Goal: Task Accomplishment & Management: Use online tool/utility

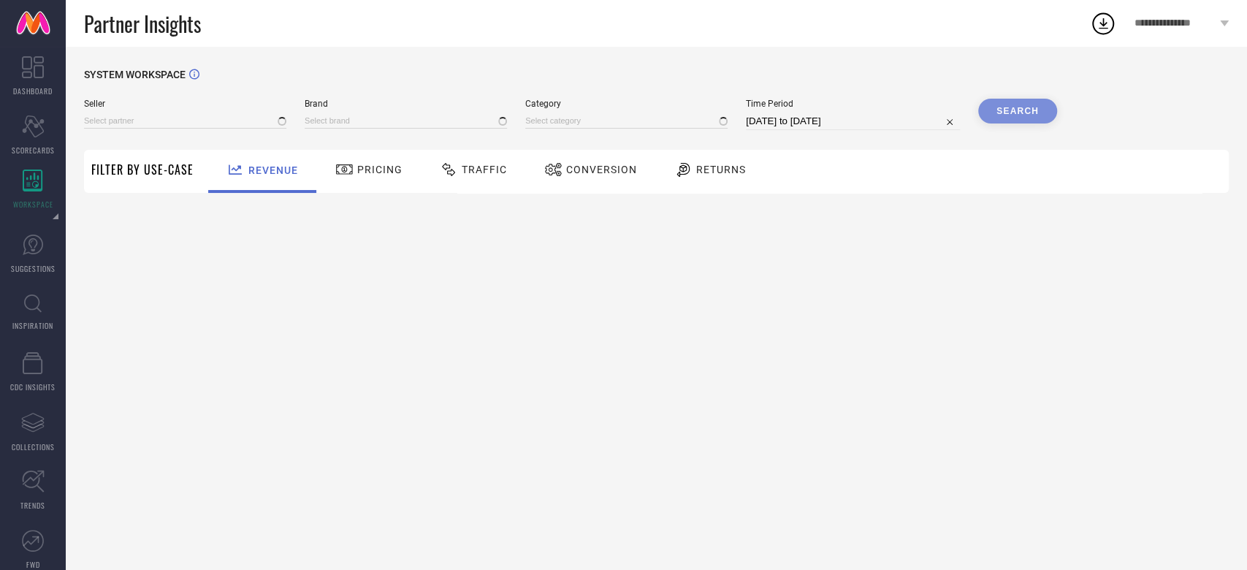
type input "All"
type input "1 STOP FASHION"
type input "All"
